Goal: Information Seeking & Learning: Check status

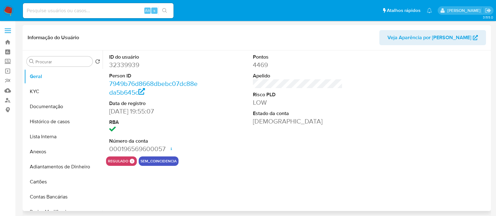
select select "10"
click at [4, 100] on link "Localizador de pessoas" at bounding box center [37, 100] width 75 height 10
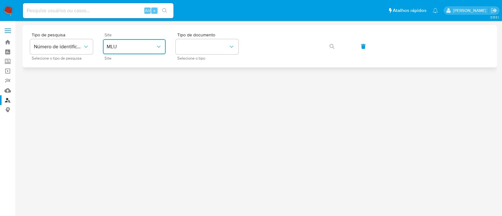
click at [117, 49] on span "MLU" at bounding box center [131, 47] width 49 height 6
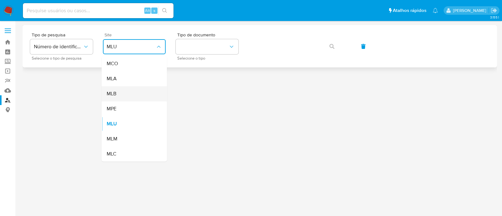
click at [133, 95] on div "MLB" at bounding box center [132, 93] width 51 height 15
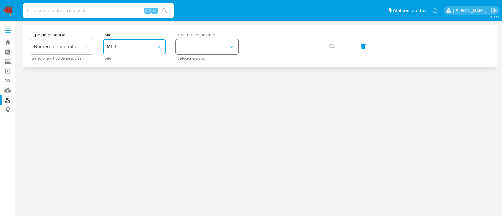
click at [200, 44] on button "identificationType" at bounding box center [207, 46] width 63 height 15
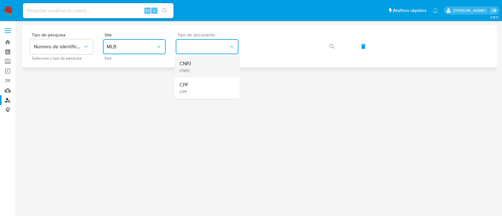
click at [196, 68] on div "CNPJ CNPJ" at bounding box center [204, 66] width 51 height 21
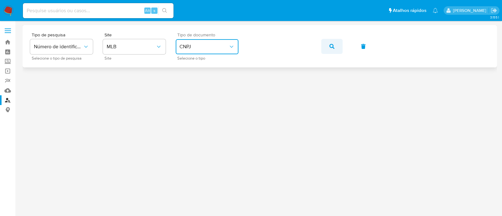
click at [332, 48] on icon "button" at bounding box center [331, 46] width 5 height 5
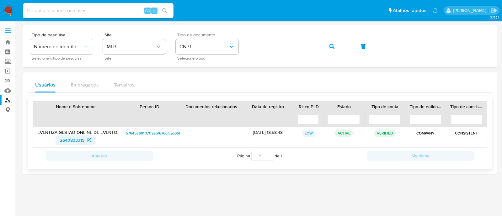
click at [67, 139] on span "2640833315" at bounding box center [72, 140] width 24 height 10
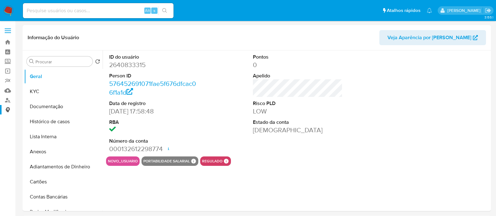
select select "10"
click at [44, 88] on button "KYC" at bounding box center [60, 91] width 73 height 15
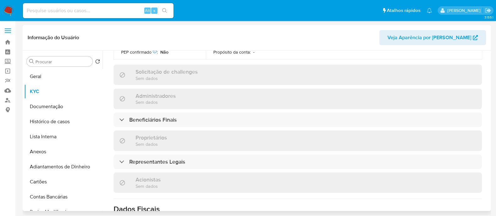
scroll to position [274, 0]
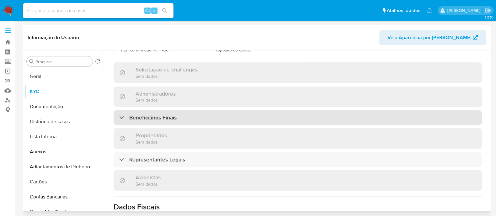
click at [177, 111] on div "Beneficiários Finais" at bounding box center [298, 117] width 368 height 14
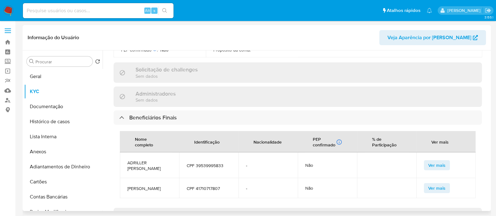
scroll to position [39, 0]
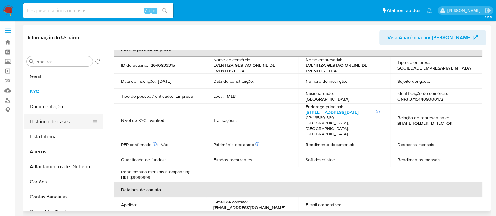
click at [52, 127] on button "Histórico de casos" at bounding box center [60, 121] width 73 height 15
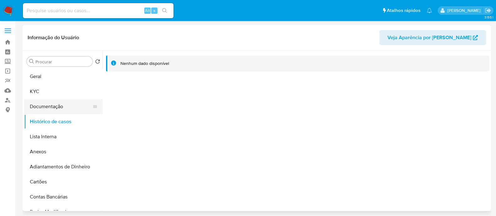
click at [64, 101] on button "Documentação" at bounding box center [60, 106] width 73 height 15
